Goal: Obtain resource: Download file/media

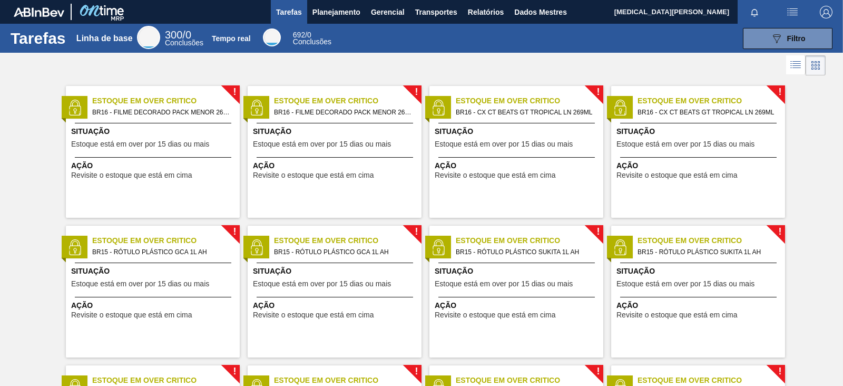
click at [593, 59] on div at bounding box center [421, 65] width 843 height 25
click at [360, 8] on button "Planejamento" at bounding box center [336, 12] width 59 height 24
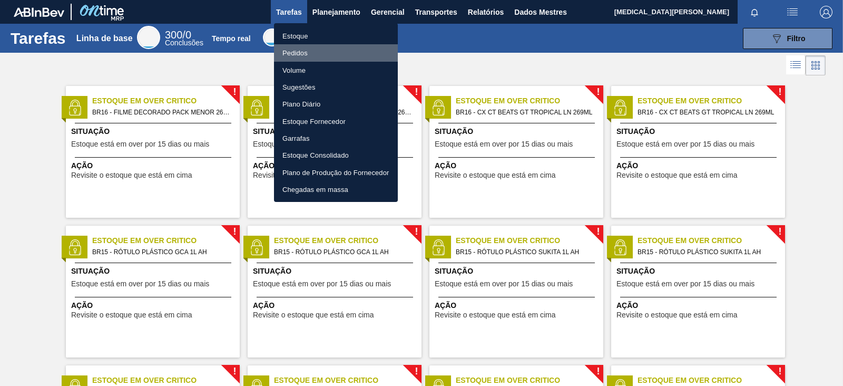
click at [293, 52] on font "Pedidos" at bounding box center [295, 53] width 25 height 8
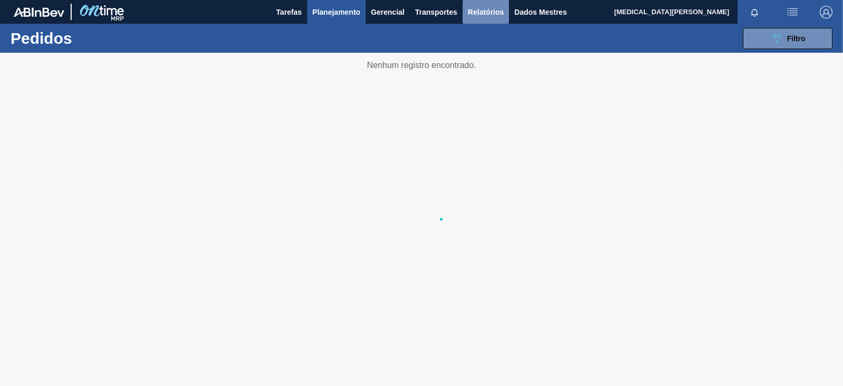
click at [471, 17] on font "Relatórios" at bounding box center [486, 12] width 36 height 13
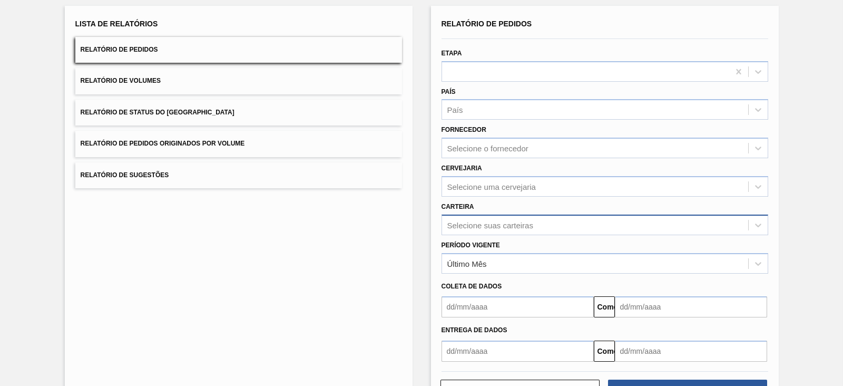
click at [493, 235] on div "Selecione suas carteiras" at bounding box center [605, 225] width 327 height 21
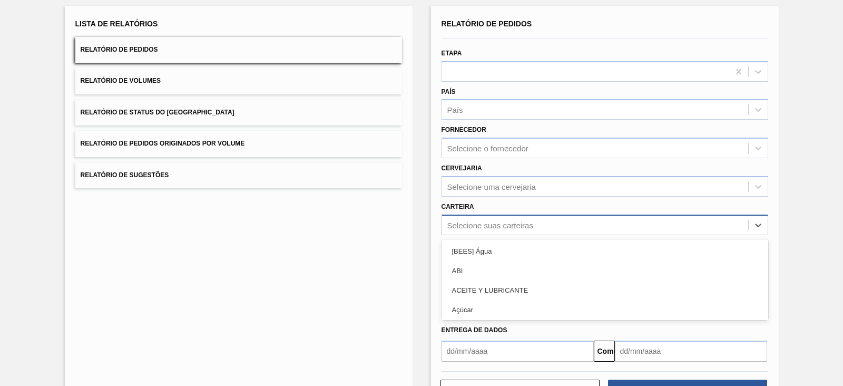
scroll to position [76, 0]
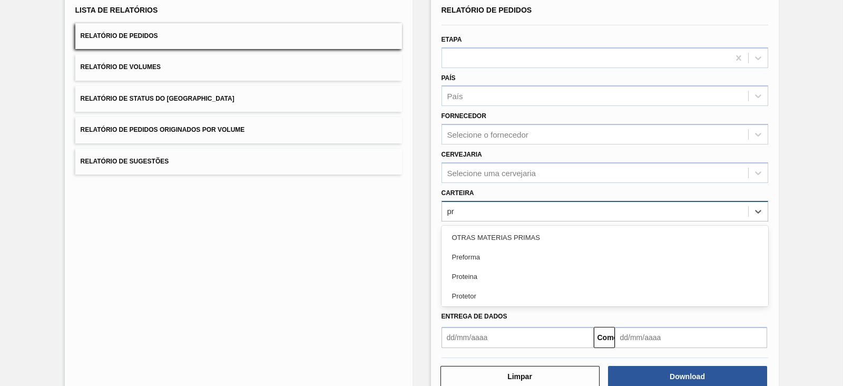
type input "pre"
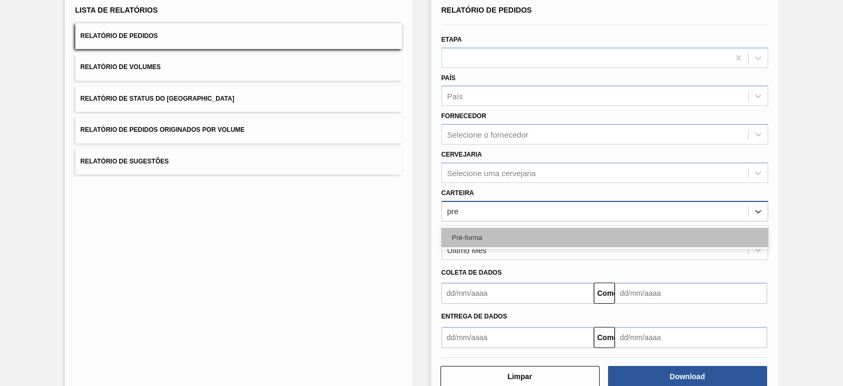
click at [493, 231] on div "Pré-forma" at bounding box center [605, 238] width 327 height 20
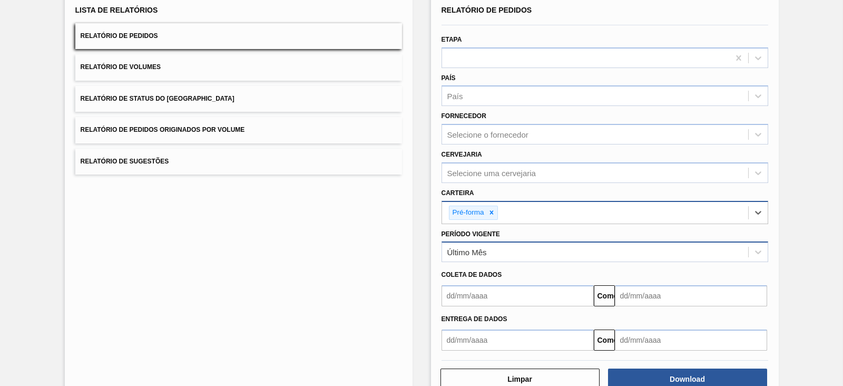
click at [479, 257] on div "Último Mês" at bounding box center [595, 252] width 306 height 15
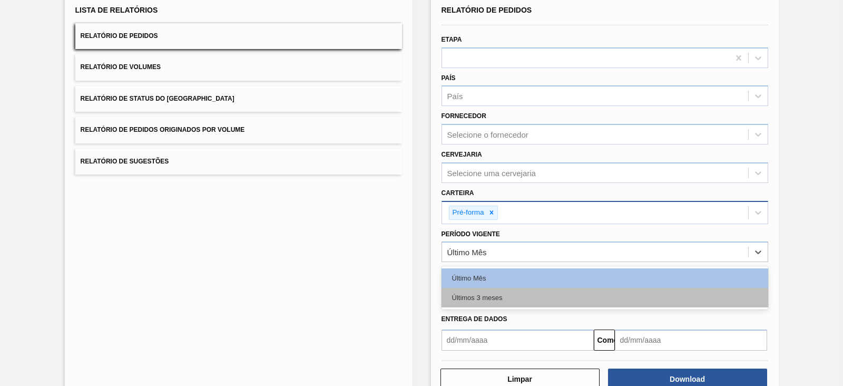
click at [470, 296] on font "Últimos 3 meses" at bounding box center [477, 298] width 51 height 8
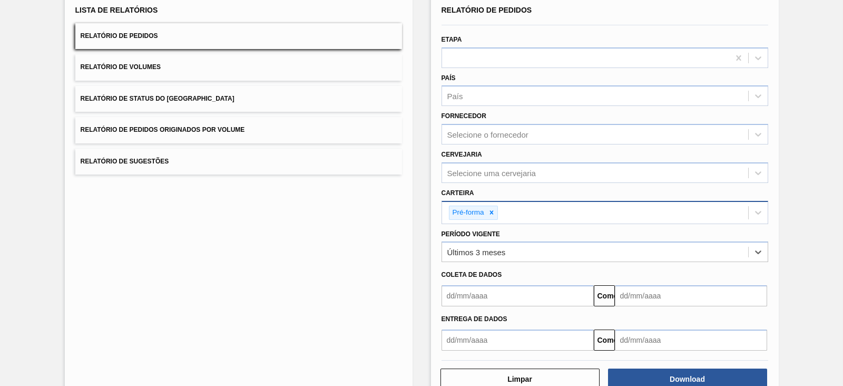
click at [470, 296] on input "text" at bounding box center [518, 295] width 152 height 21
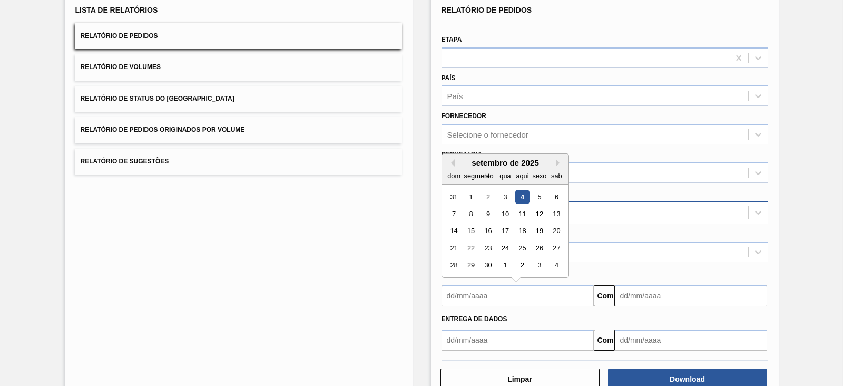
click at [455, 163] on div "setembro de 2025" at bounding box center [505, 162] width 126 height 9
click at [450, 159] on button "[PERSON_NAME]" at bounding box center [450, 162] width 7 height 7
click at [540, 192] on div "1" at bounding box center [539, 197] width 14 height 14
type input "[DATE]"
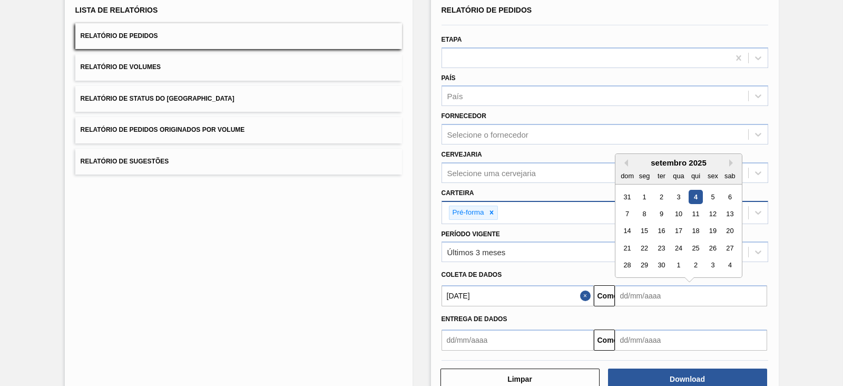
click at [631, 298] on input "text" at bounding box center [691, 295] width 152 height 21
click at [659, 207] on div "9" at bounding box center [661, 214] width 14 height 14
type input "[DATE]"
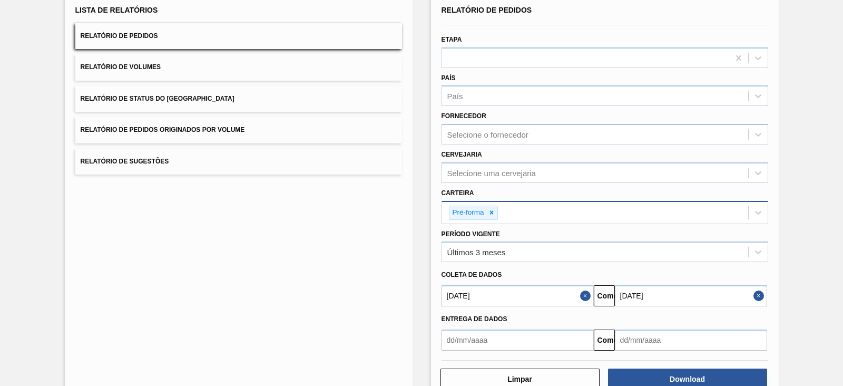
scroll to position [103, 0]
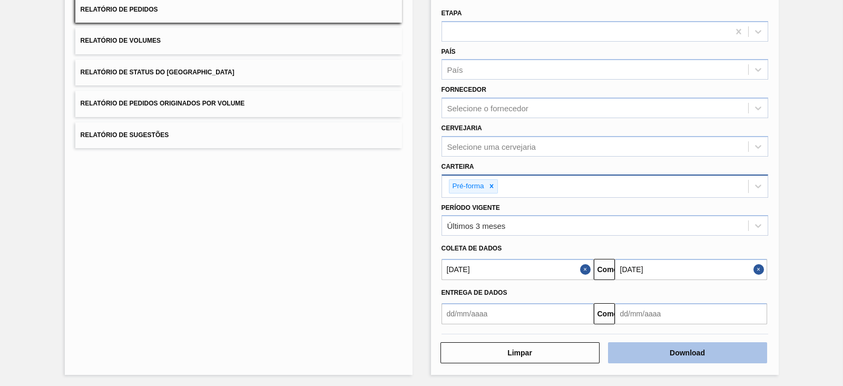
click at [710, 346] on button "Download" at bounding box center [687, 352] width 159 height 21
